Goal: Information Seeking & Learning: Learn about a topic

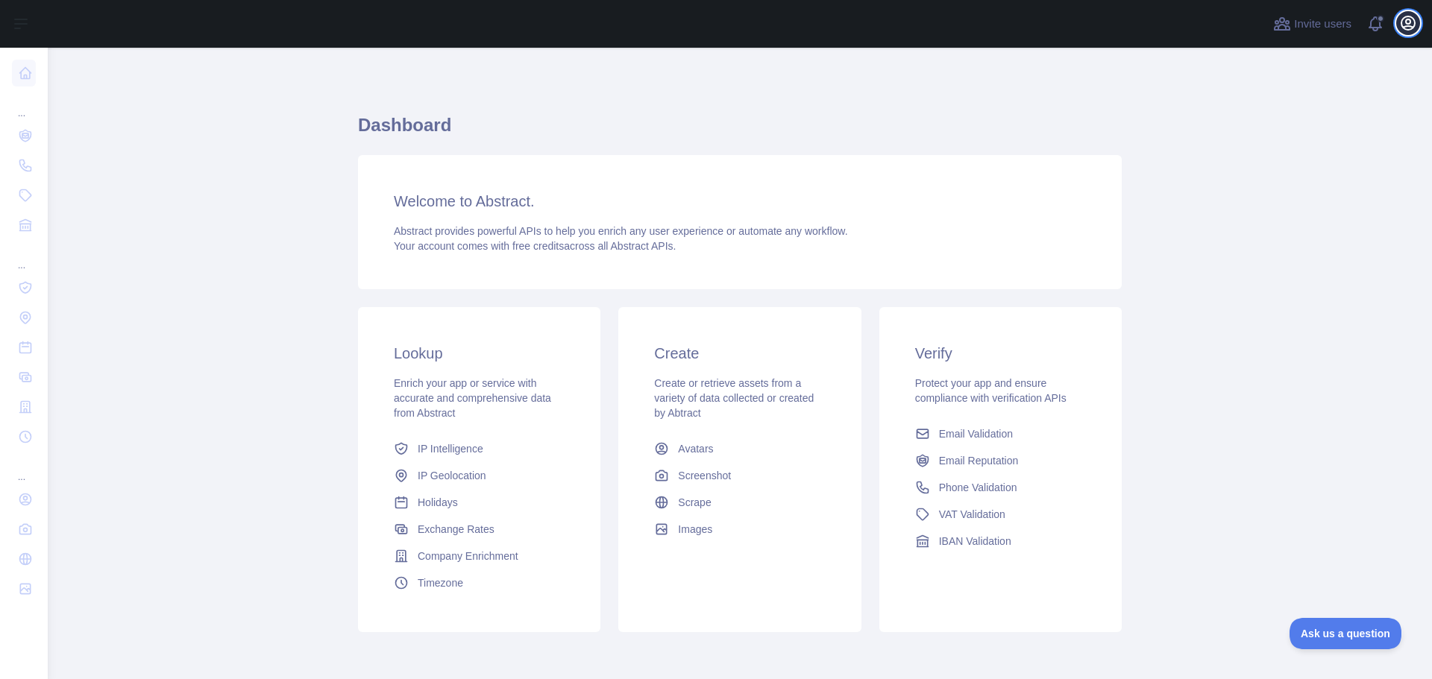
click at [1148, 23] on icon "button" at bounding box center [1408, 23] width 18 height 18
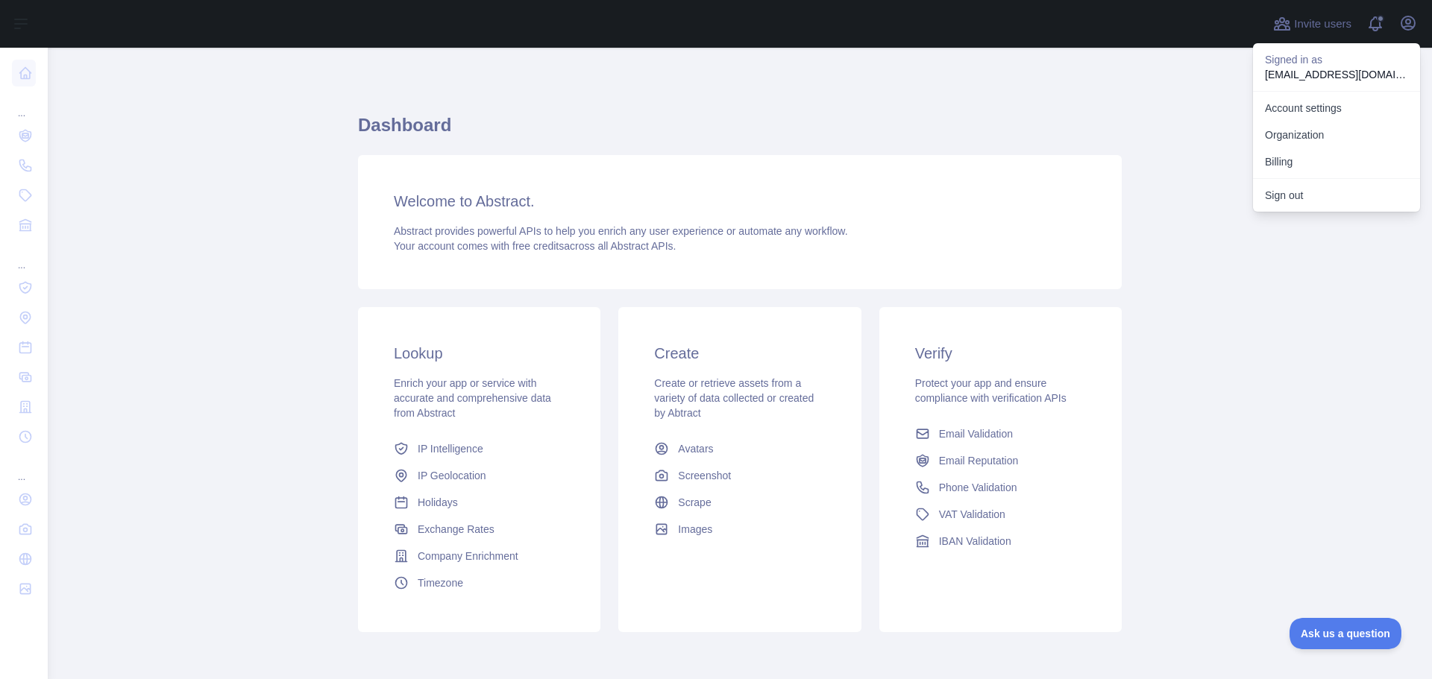
drag, startPoint x: 992, startPoint y: 144, endPoint x: 820, endPoint y: 119, distance: 174.1
click at [986, 137] on h1 "Dashboard" at bounding box center [739, 131] width 763 height 36
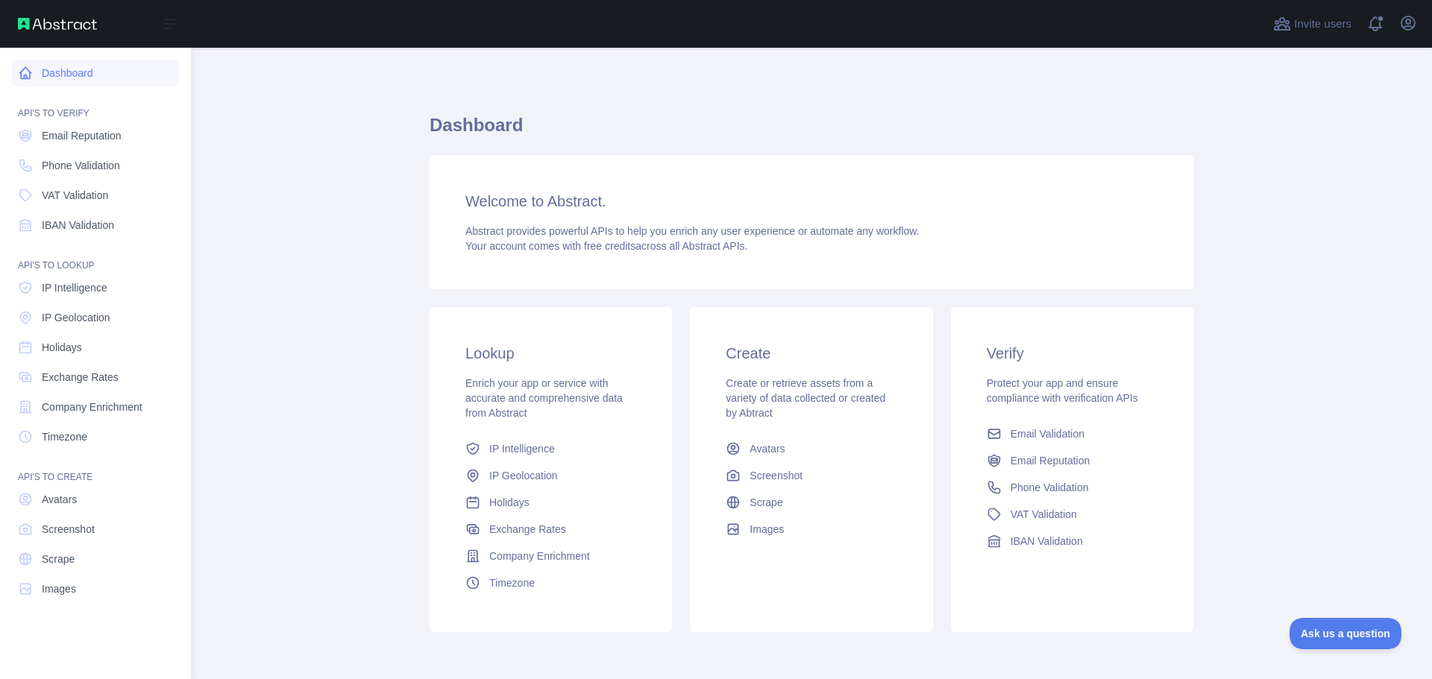
click at [49, 67] on link "Dashboard" at bounding box center [95, 73] width 167 height 27
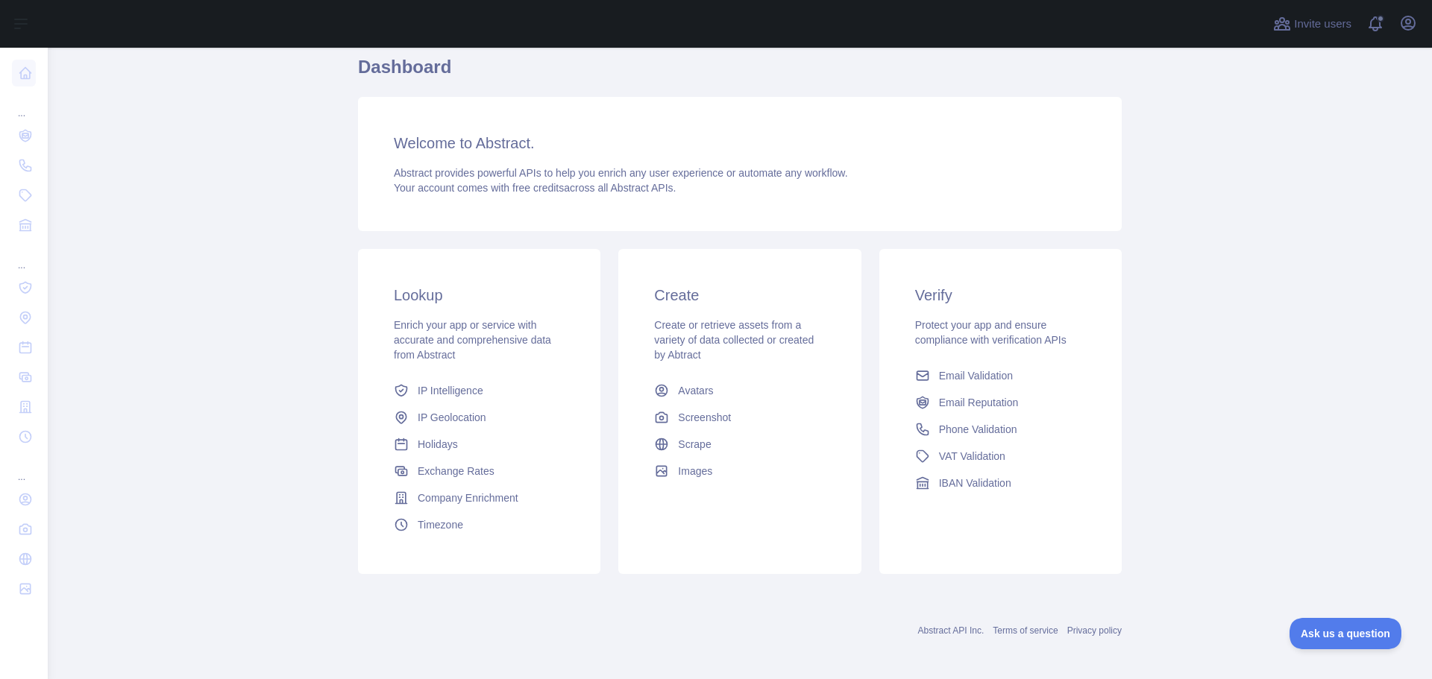
scroll to position [63, 0]
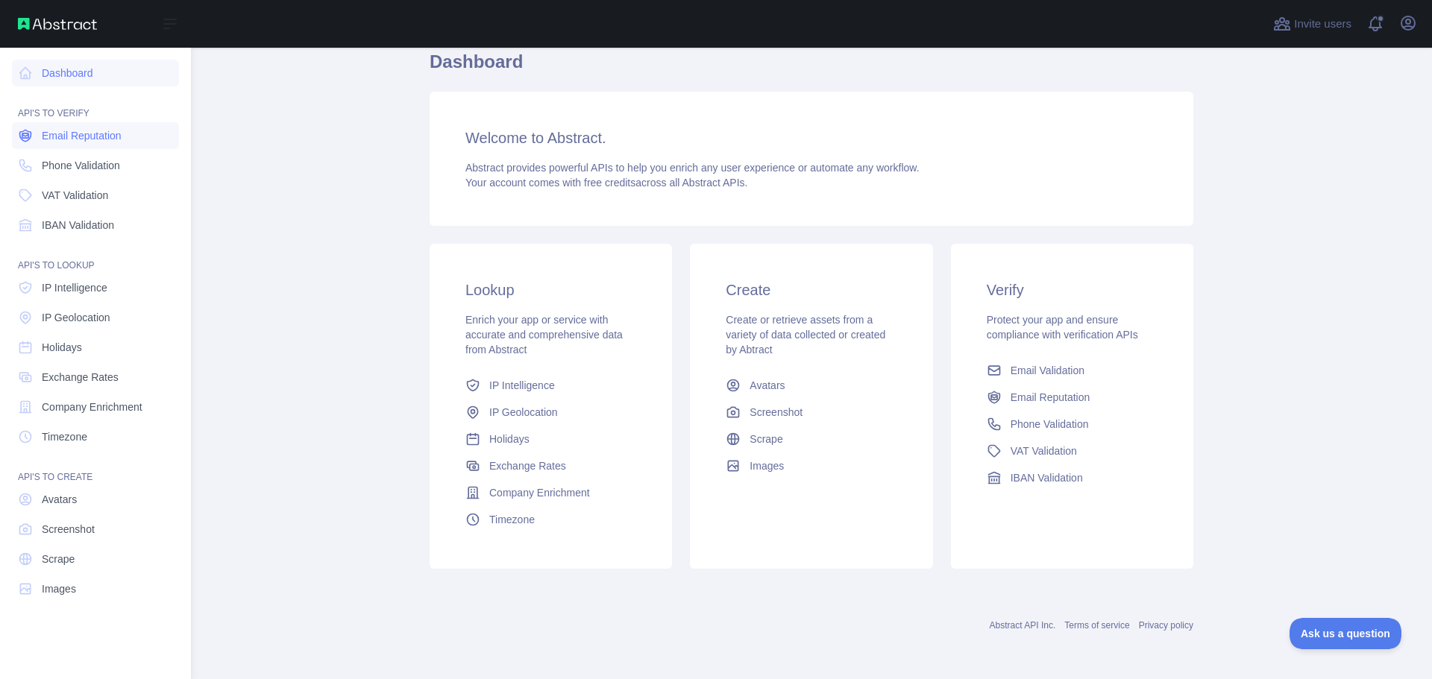
click at [97, 133] on span "Email Reputation" at bounding box center [82, 135] width 80 height 15
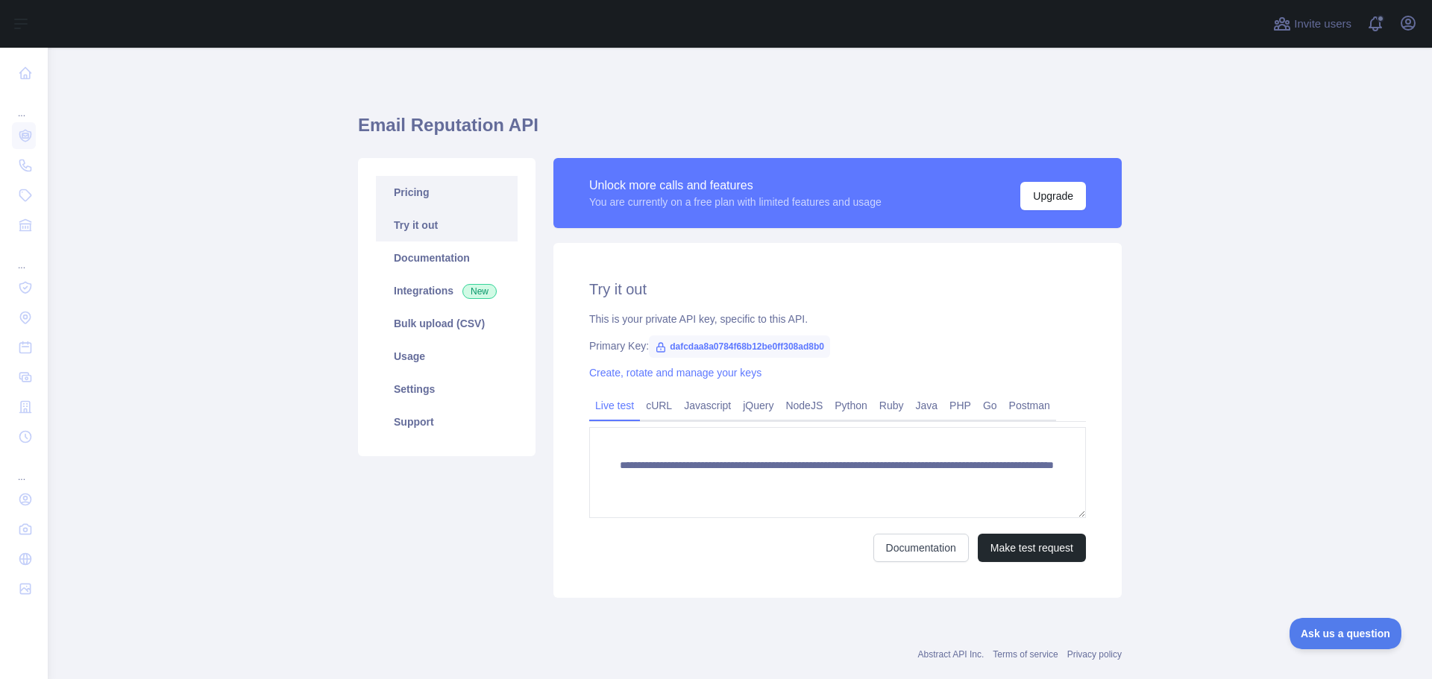
click at [420, 192] on link "Pricing" at bounding box center [447, 192] width 142 height 33
